Goal: Task Accomplishment & Management: Use online tool/utility

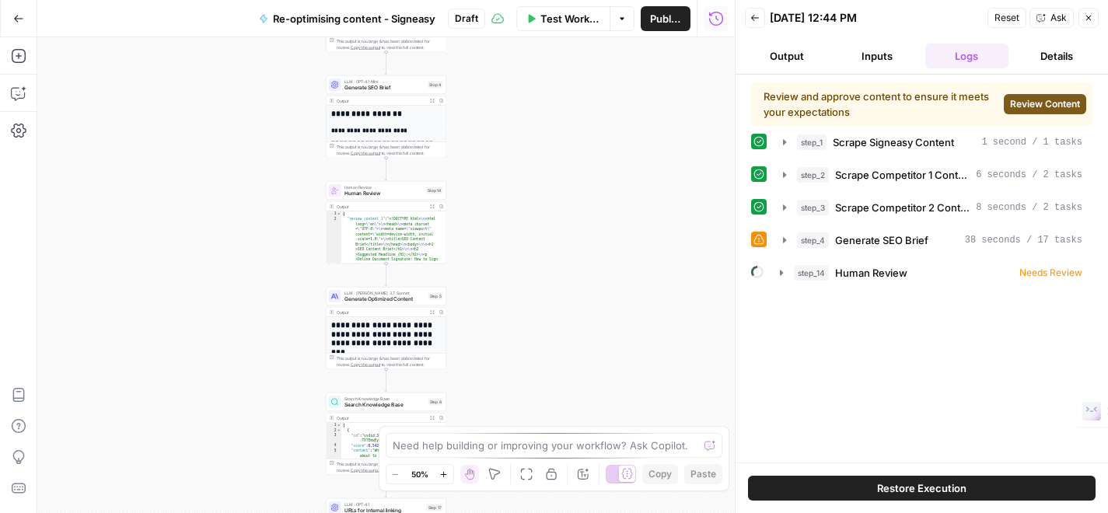
click at [1029, 103] on span "Review Content" at bounding box center [1045, 104] width 70 height 14
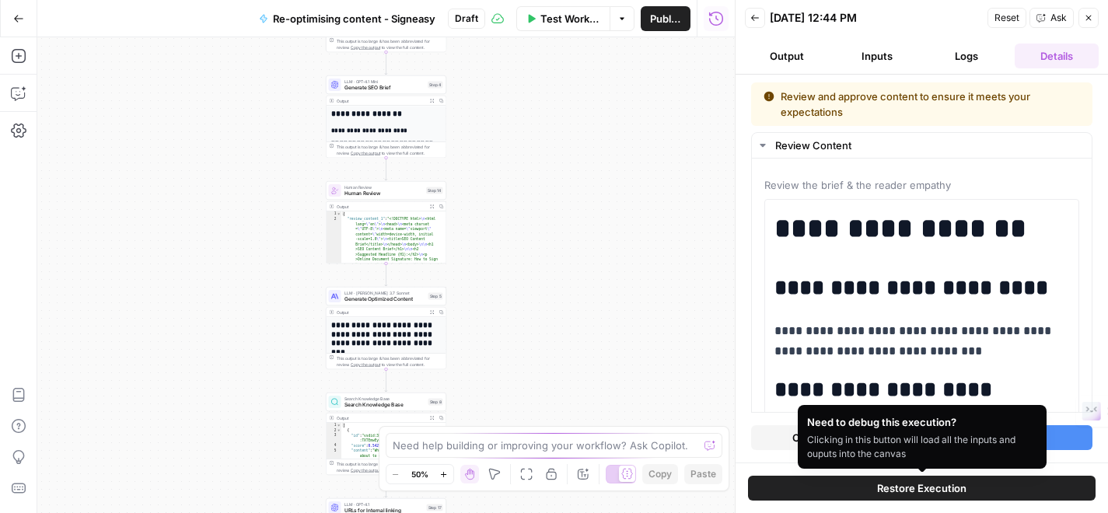
click at [1067, 438] on button "Accept Output" at bounding box center [1009, 437] width 168 height 25
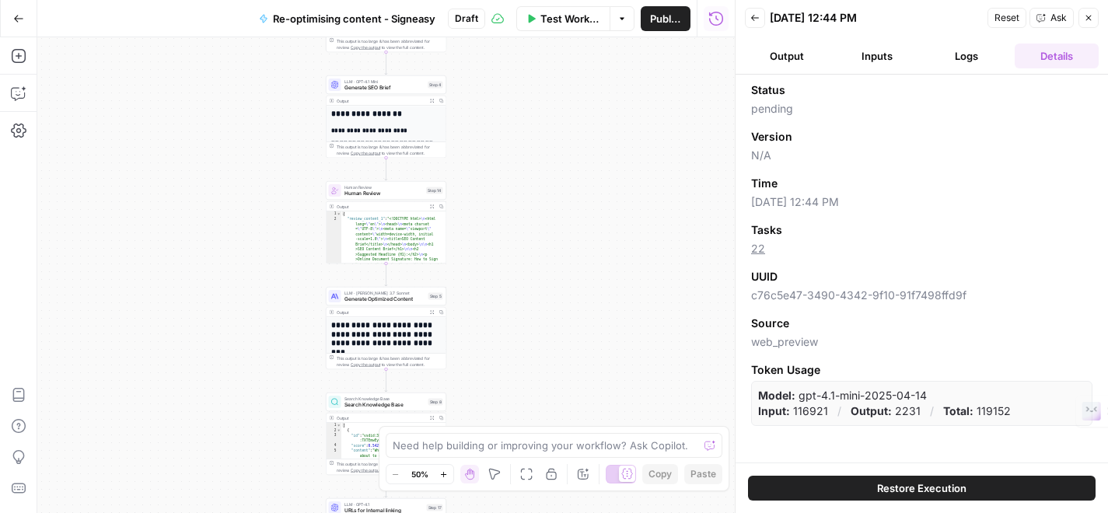
click at [937, 57] on button "Logs" at bounding box center [967, 56] width 84 height 25
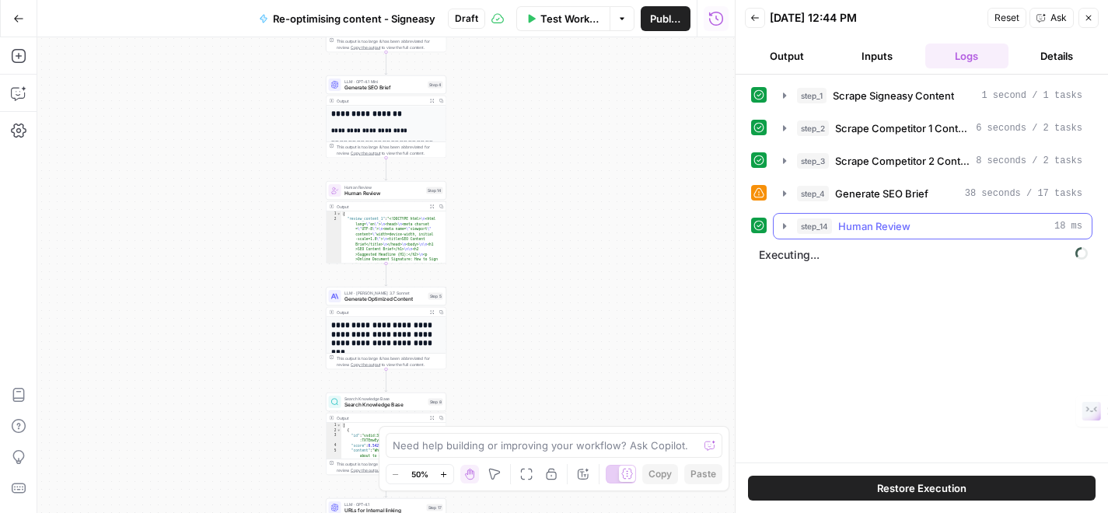
click at [788, 229] on icon "button" at bounding box center [784, 226] width 12 height 12
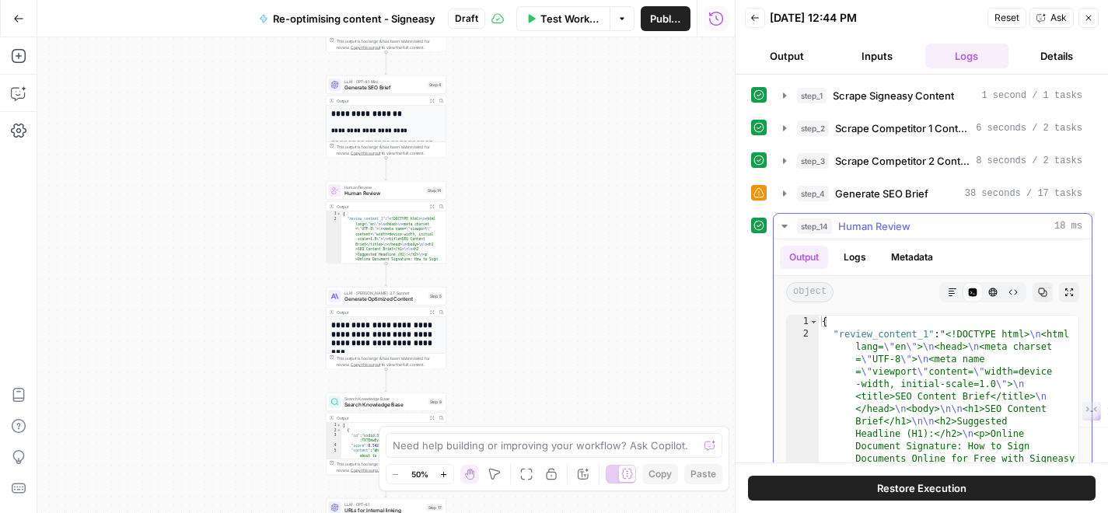
click at [786, 227] on icon "button" at bounding box center [784, 226] width 12 height 12
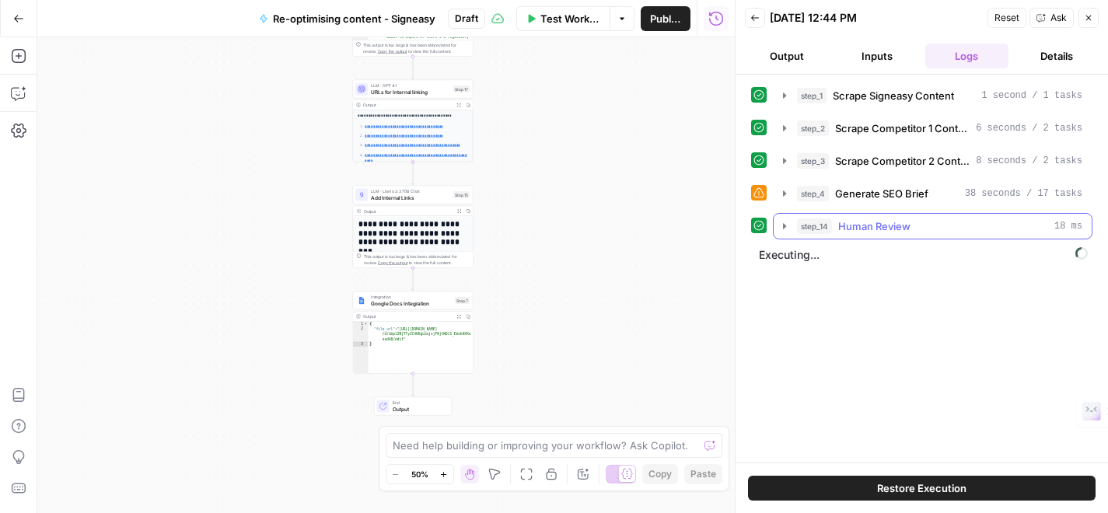
click at [766, 194] on div at bounding box center [759, 193] width 16 height 16
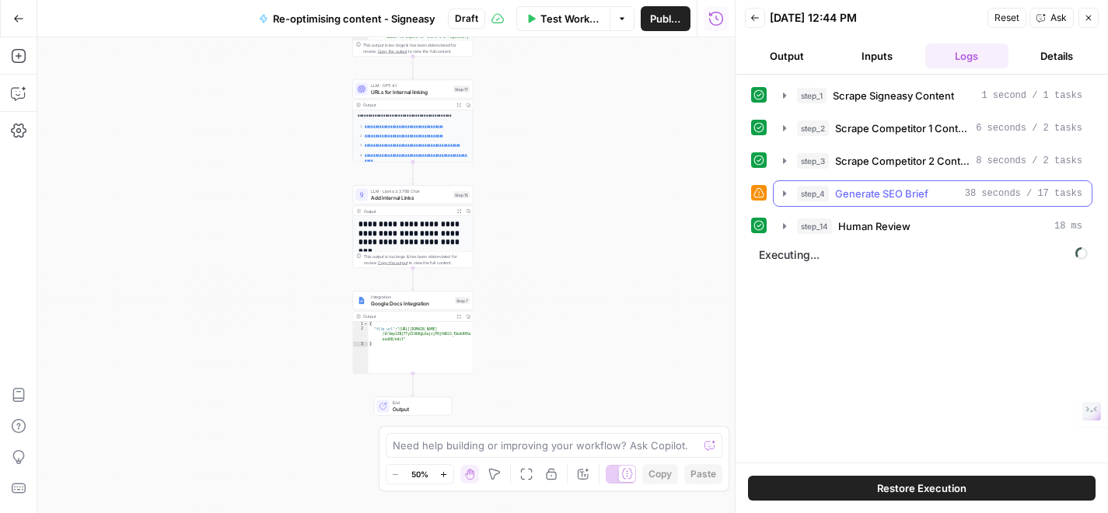
click at [778, 197] on icon "button" at bounding box center [784, 193] width 12 height 12
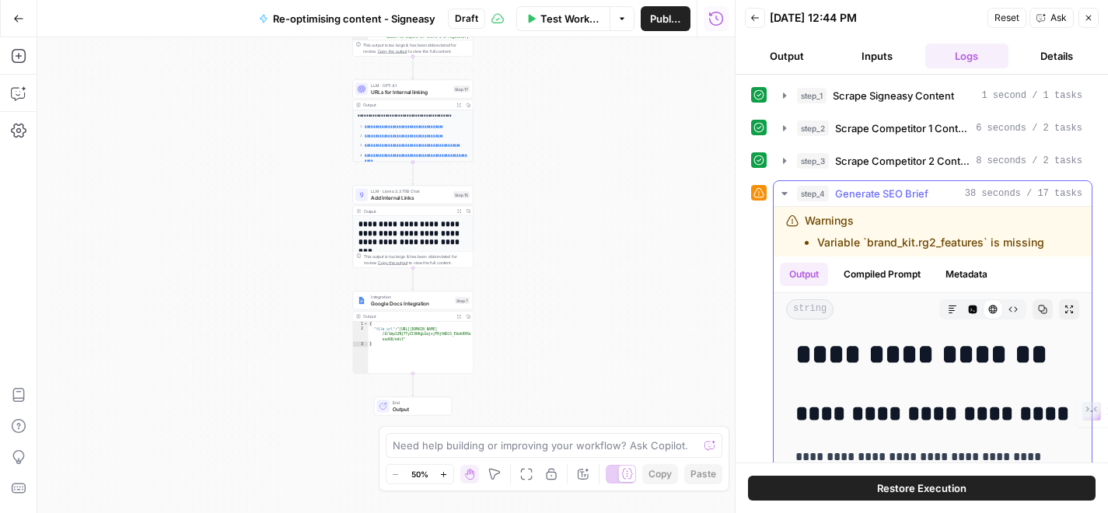
click at [865, 237] on li "Variable `brand_kit.rg2_features` is missing" at bounding box center [930, 243] width 227 height 16
copy div "Variable `brand_kit.rg2_features` is missing"
click at [865, 239] on li "Variable `brand_kit.rg2_features` is missing" at bounding box center [930, 243] width 227 height 16
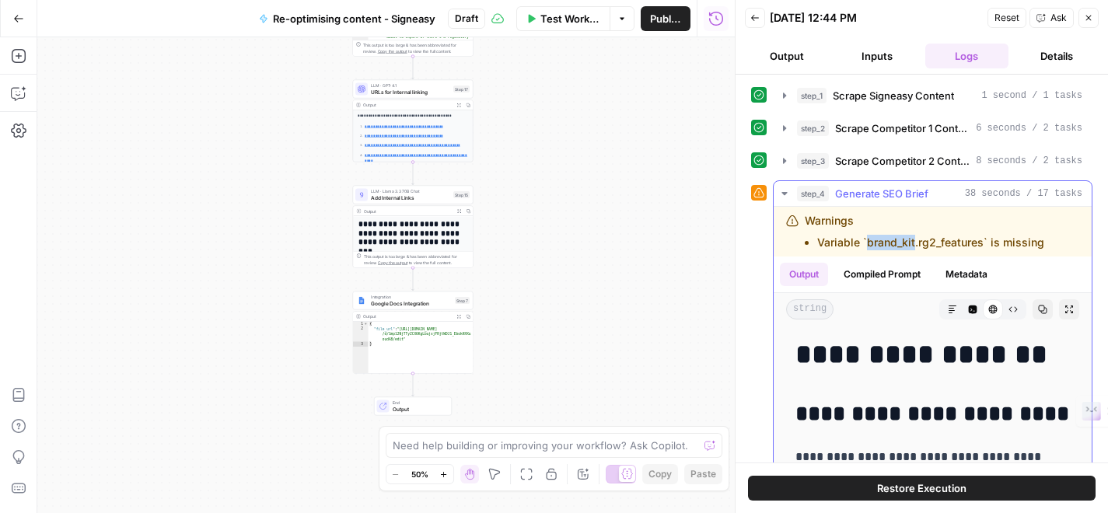
click at [865, 239] on li "Variable `brand_kit.rg2_features` is missing" at bounding box center [930, 243] width 227 height 16
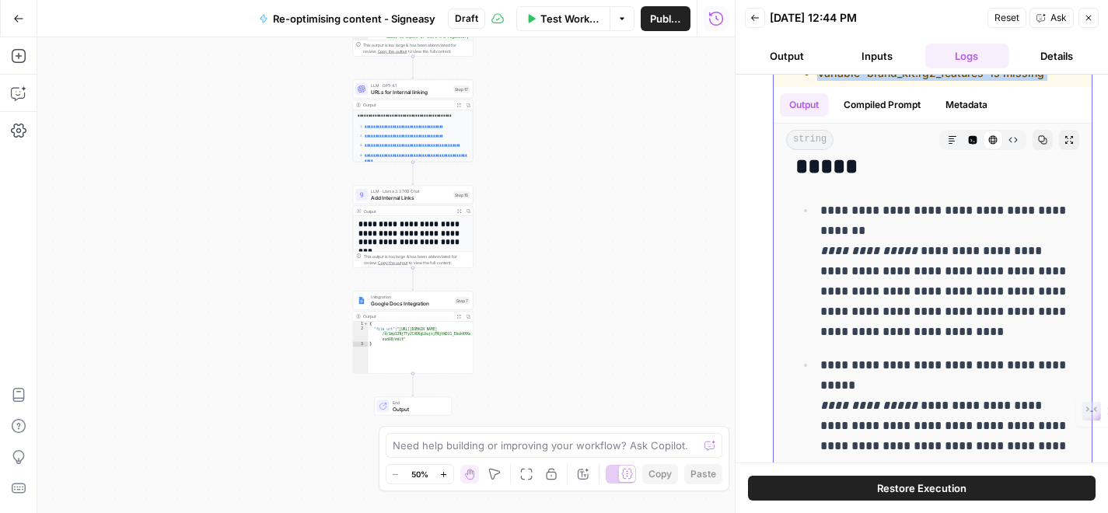
scroll to position [2115, 0]
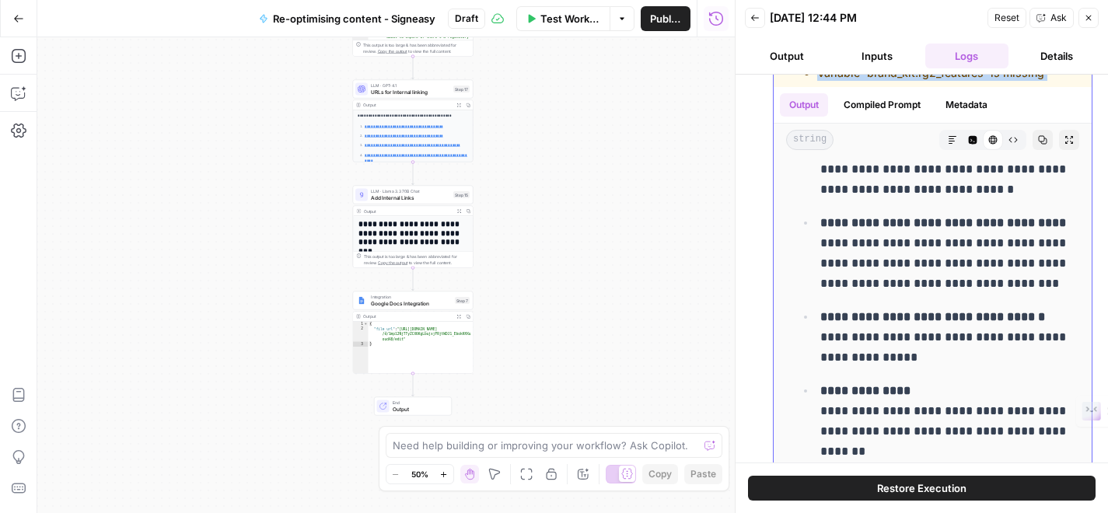
click at [875, 100] on button "Compiled Prompt" at bounding box center [882, 104] width 96 height 23
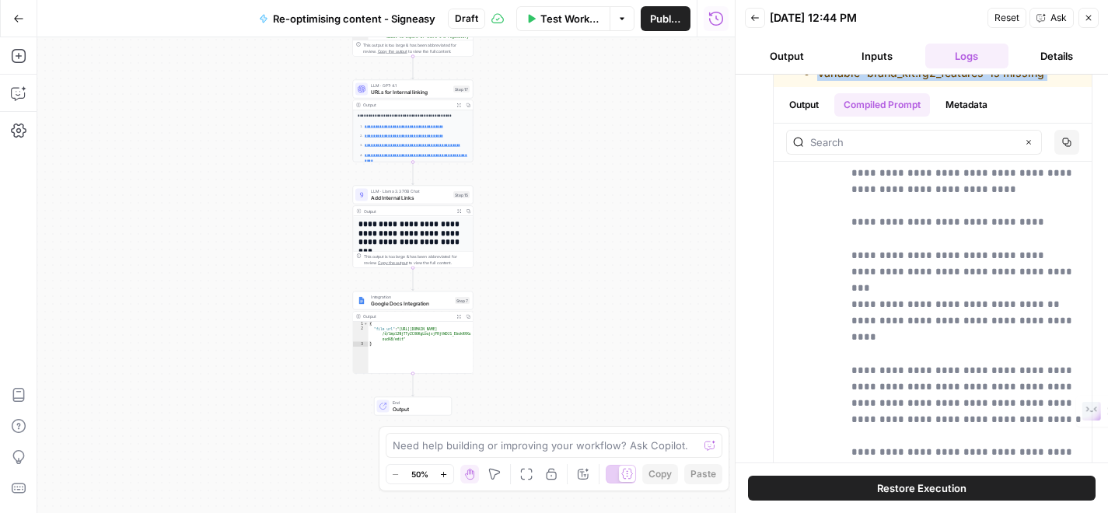
scroll to position [0, 0]
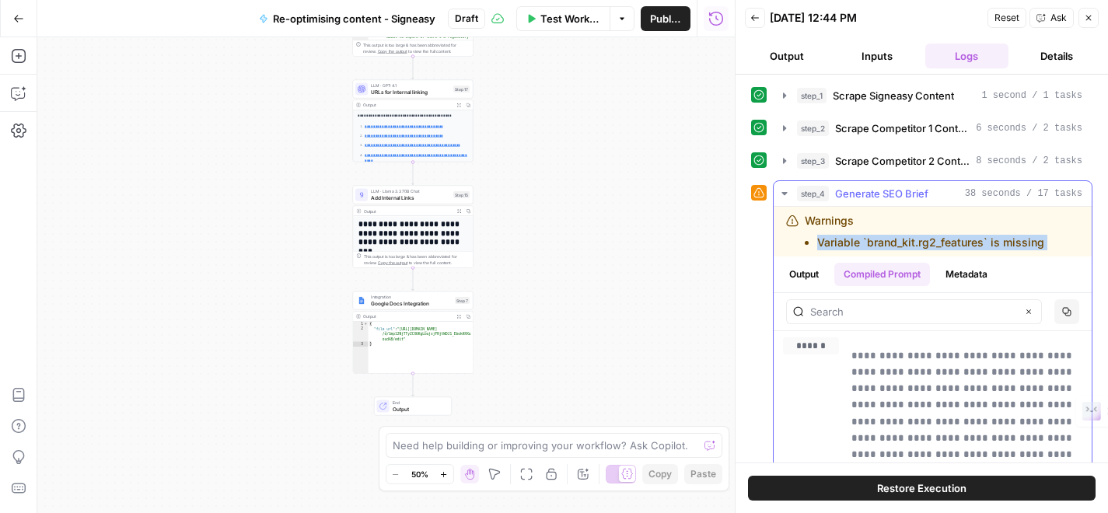
click at [786, 191] on icon "button" at bounding box center [784, 193] width 12 height 12
